Goal: Browse casually

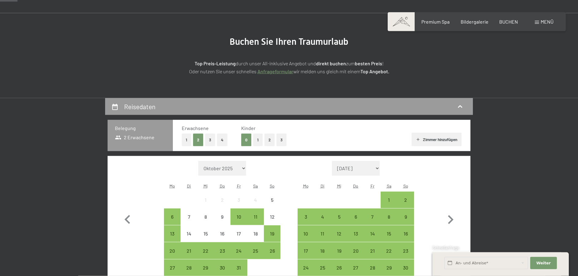
scroll to position [62, 0]
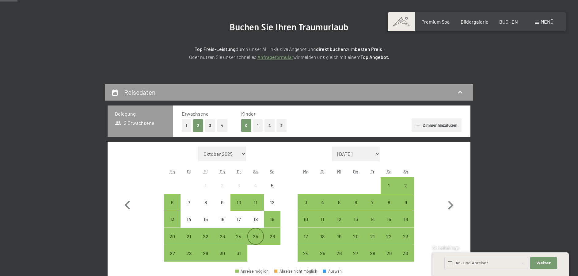
click at [254, 237] on div "25" at bounding box center [255, 241] width 15 height 15
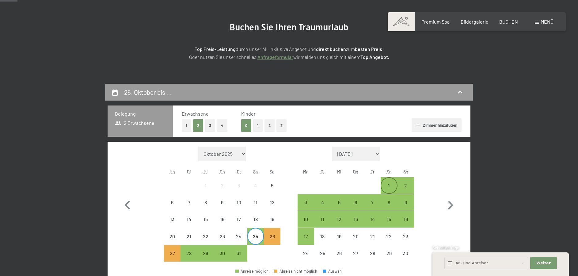
click at [388, 187] on div "1" at bounding box center [388, 190] width 15 height 15
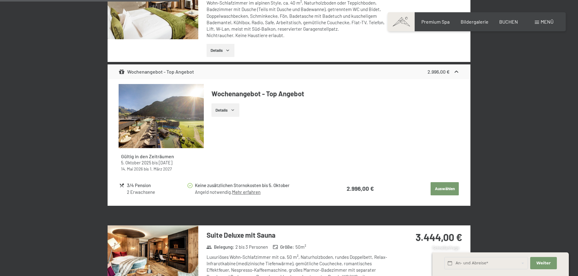
scroll to position [440, 0]
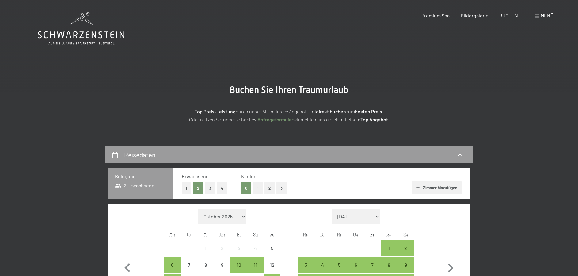
click at [548, 16] on span "Menü" at bounding box center [546, 16] width 13 height 6
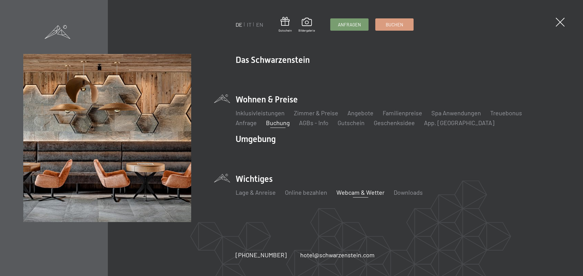
click at [369, 192] on link "Webcam & Wetter" at bounding box center [360, 191] width 48 height 7
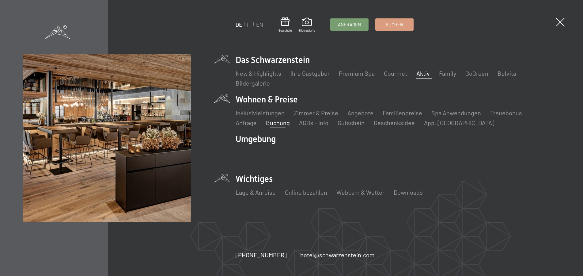
click at [421, 72] on link "Aktiv" at bounding box center [422, 73] width 13 height 7
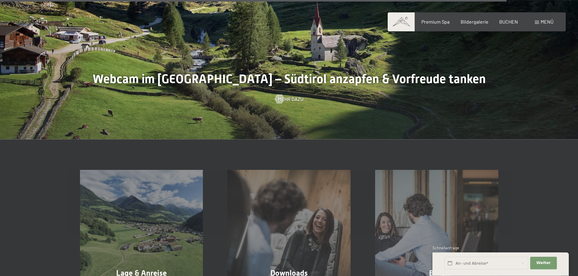
scroll to position [1909, 0]
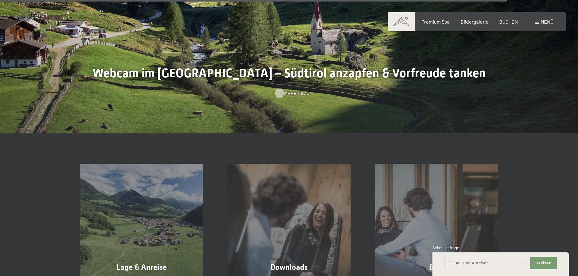
click at [298, 93] on span "Mehr dazu" at bounding box center [296, 93] width 25 height 7
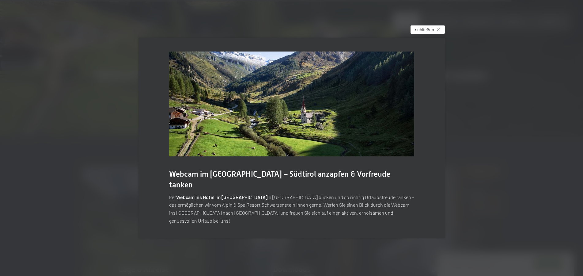
click at [438, 31] on icon at bounding box center [438, 29] width 3 height 3
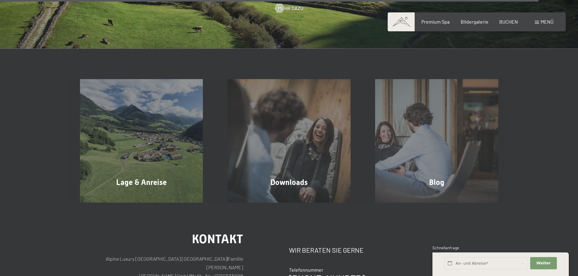
scroll to position [2065, 0]
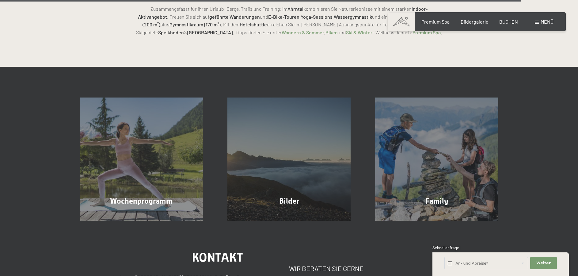
scroll to position [1595, 0]
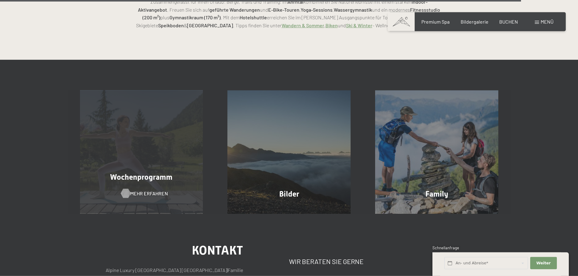
click at [144, 190] on span "Mehr erfahren" at bounding box center [149, 193] width 38 height 7
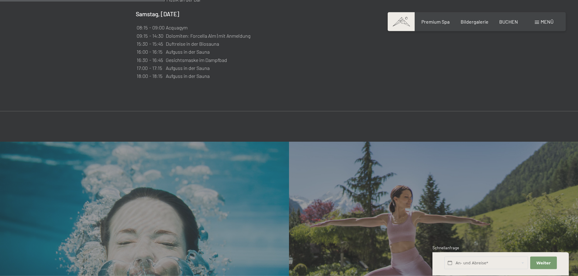
scroll to position [781, 0]
